Goal: Contribute content

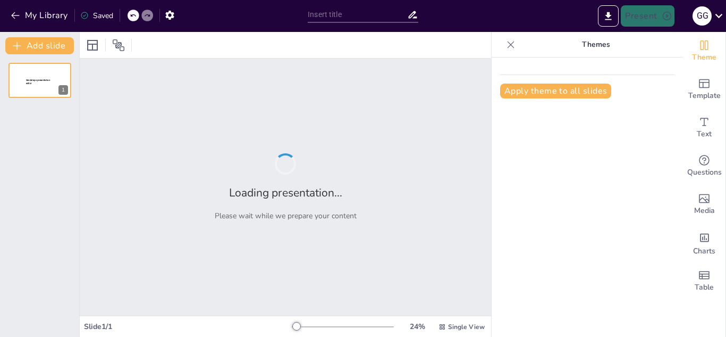
type input "Manutenção e Soldagem de Tubulações: Estratégias para Eficiência e Segurança"
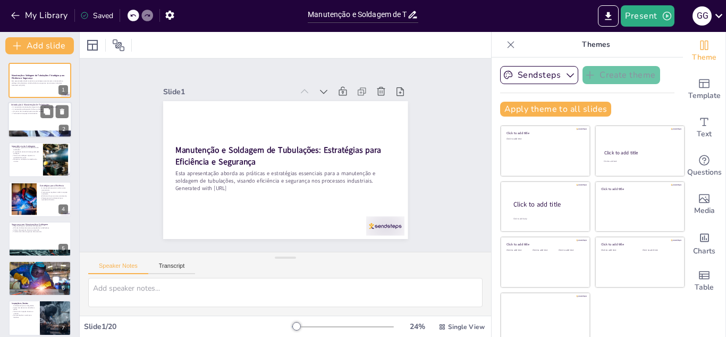
checkbox input "true"
click at [29, 114] on p "Treinamento da equipe é fundamental." at bounding box center [39, 113] width 57 height 2
type textarea "A manutenção regular das tubulações é vital para garantir a segurança em ambien…"
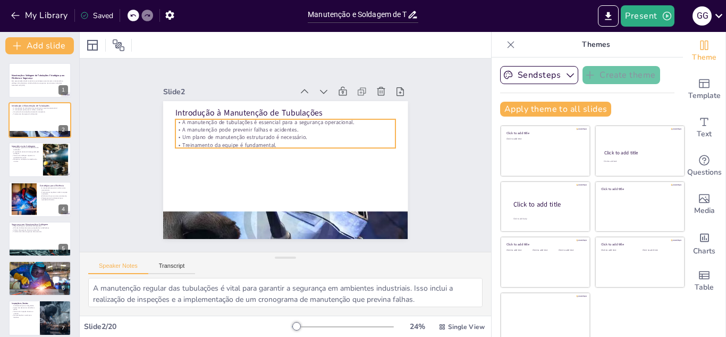
scroll to position [6, 0]
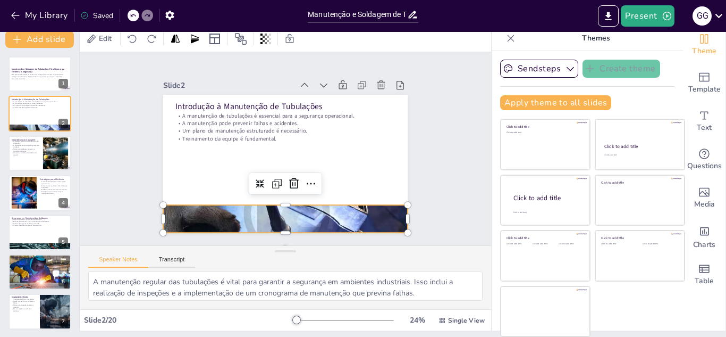
click at [270, 223] on div at bounding box center [314, 212] width 307 height 287
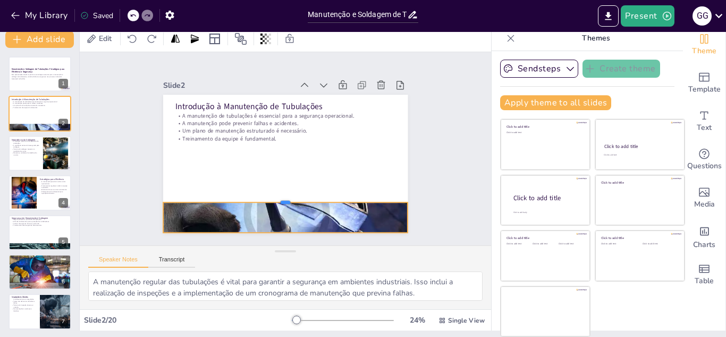
drag, startPoint x: 274, startPoint y: 199, endPoint x: 285, endPoint y: 197, distance: 11.5
click at [281, 197] on div at bounding box center [239, 164] width 84 height 236
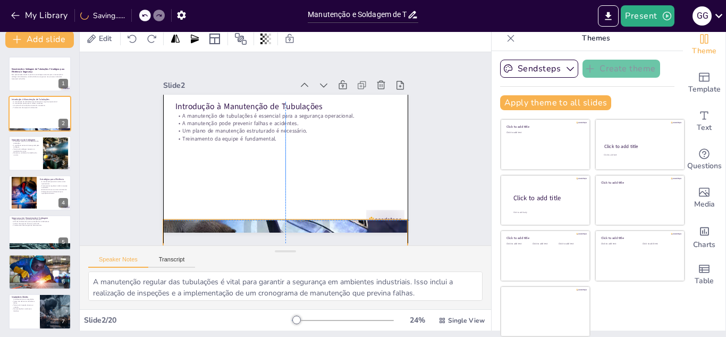
drag, startPoint x: 289, startPoint y: 213, endPoint x: 290, endPoint y: 223, distance: 10.8
click at [290, 223] on div at bounding box center [229, 211] width 320 height 316
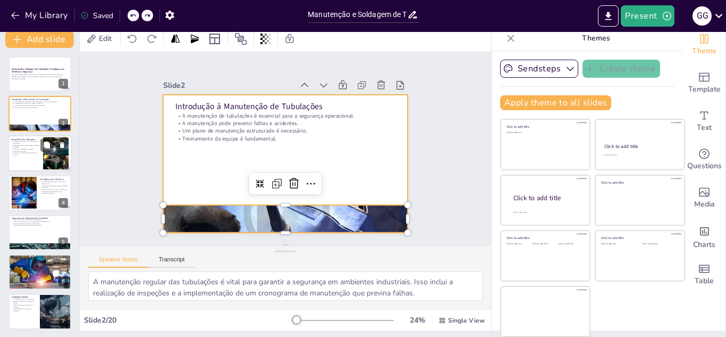
checkbox input "true"
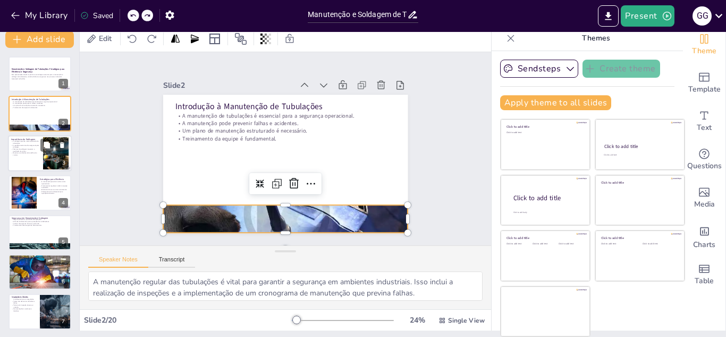
click at [23, 147] on p "A resistência estrutural é assegurada pela soldagem." at bounding box center [25, 146] width 29 height 4
type textarea "A estanqueidade é crucial em sistemas de transporte de fluidos, e a soldagem de…"
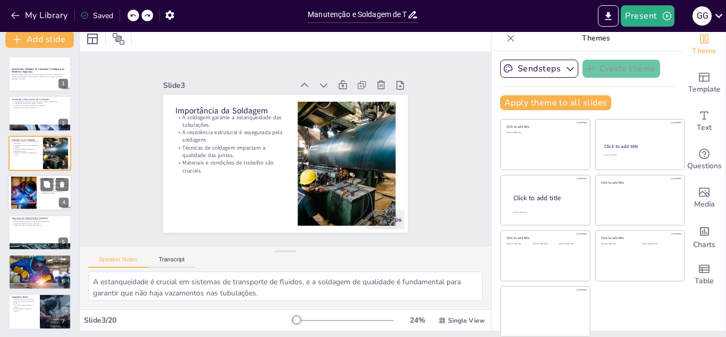
checkbox input "true"
click at [23, 195] on div at bounding box center [23, 193] width 48 height 32
type textarea "A manutenção preventiva é uma estratégia que pode resultar em significativas ec…"
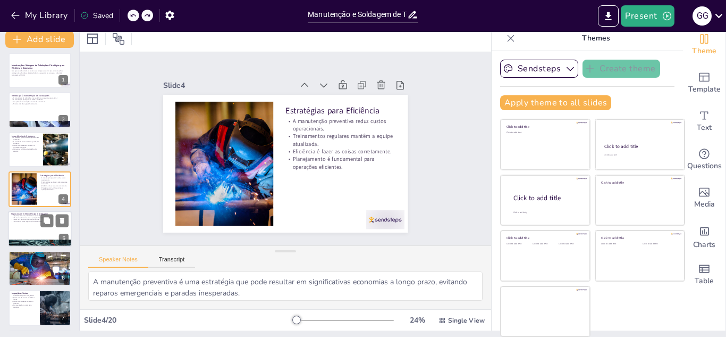
checkbox input "true"
click at [27, 223] on div at bounding box center [40, 229] width 64 height 36
type textarea "A segurança deve sempre ser a principal prioridade em qualquer operação industr…"
checkbox input "true"
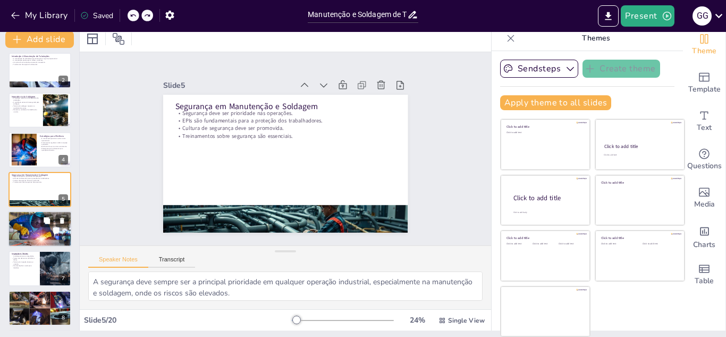
click at [27, 245] on div at bounding box center [40, 228] width 64 height 39
type textarea "A limpeza das superfícies a serem soldadas é um passo crucial que garante a ade…"
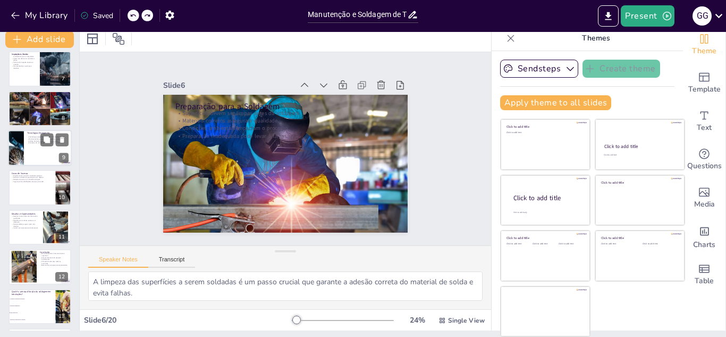
checkbox input "true"
click at [27, 153] on div at bounding box center [40, 147] width 63 height 35
type textarea "A adoção de inovações tecnológicas é fundamental para otimizar os processos de …"
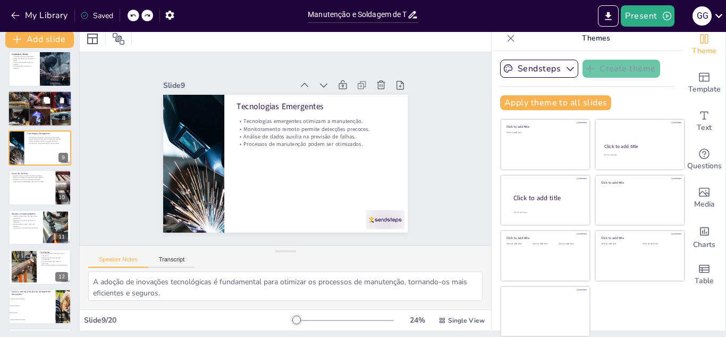
scroll to position [201, 0]
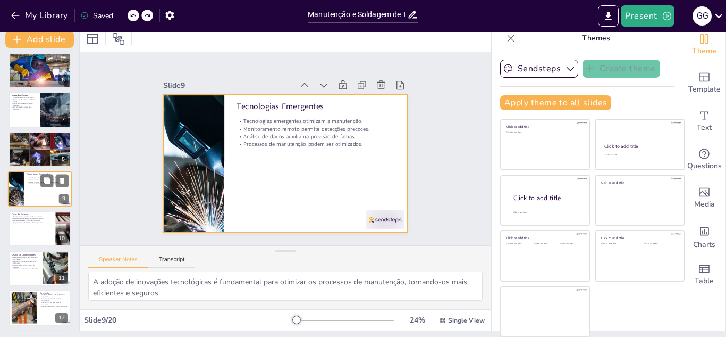
click at [27, 204] on div at bounding box center [40, 189] width 64 height 36
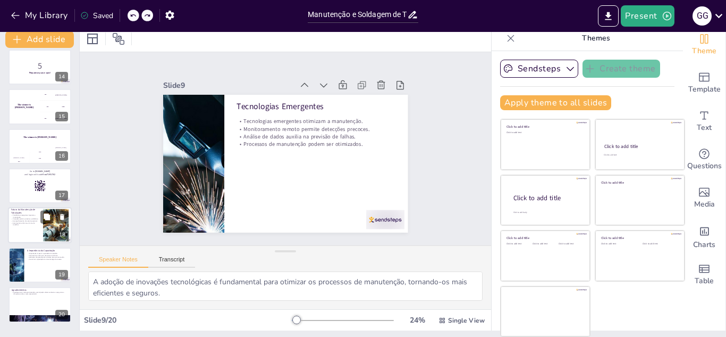
scroll to position [522, 0]
checkbox input "true"
